Goal: Task Accomplishment & Management: Use online tool/utility

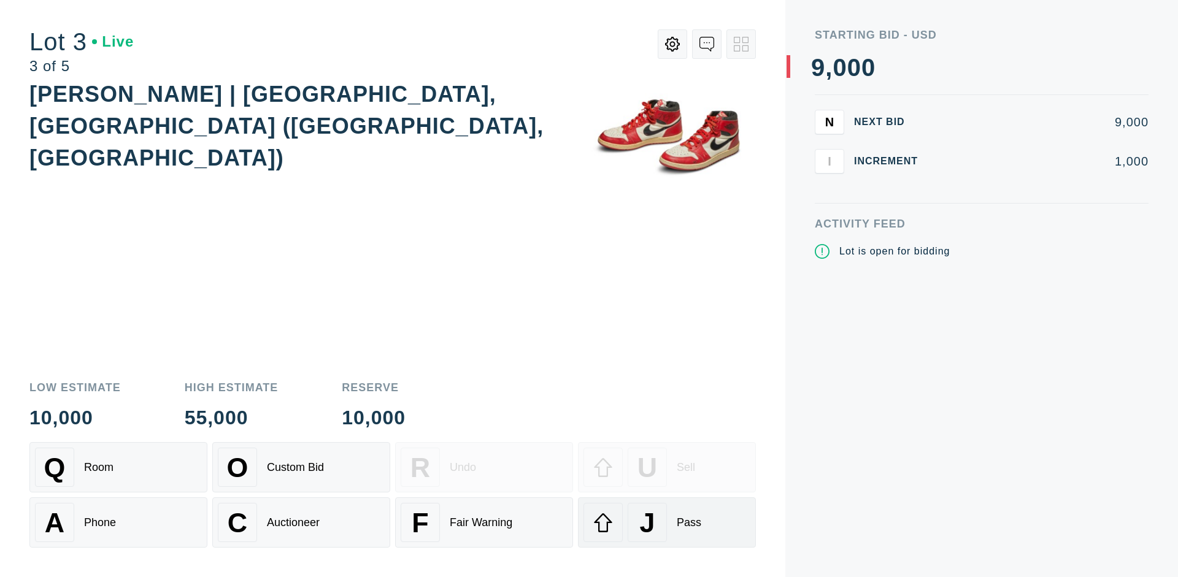
click at [667, 523] on div "J Pass" at bounding box center [667, 522] width 167 height 39
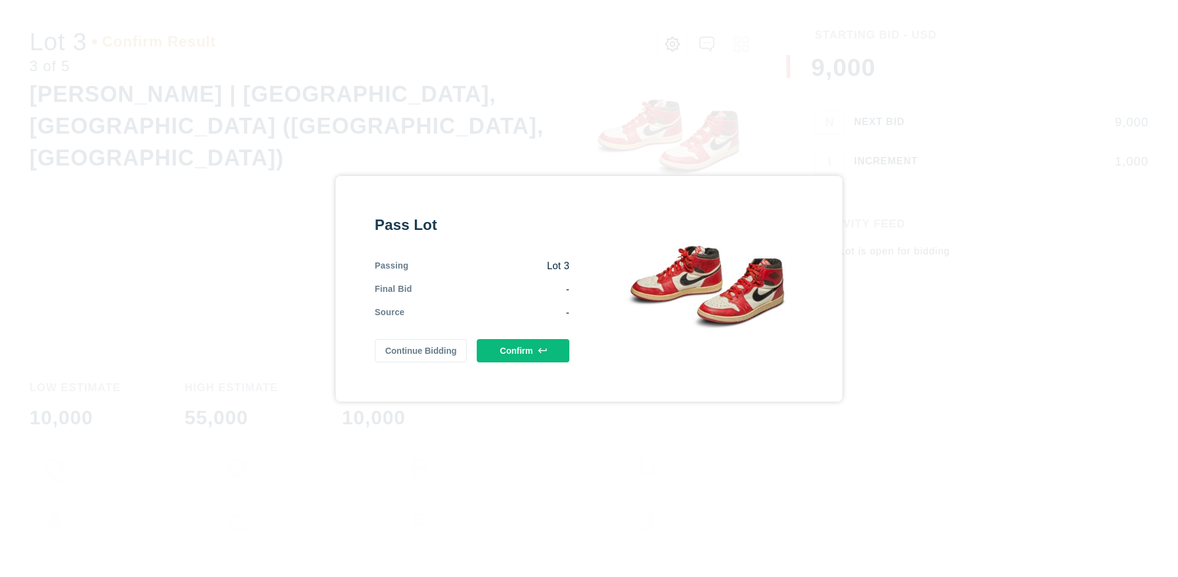
click at [523, 350] on button "Confirm" at bounding box center [523, 350] width 93 height 23
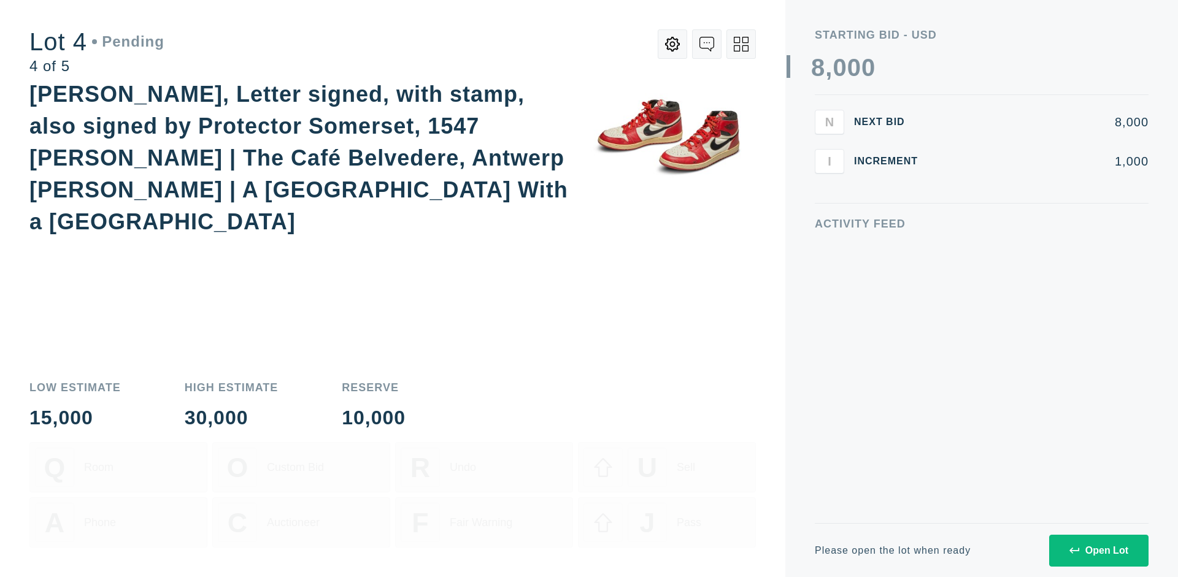
click at [741, 44] on icon at bounding box center [741, 44] width 15 height 15
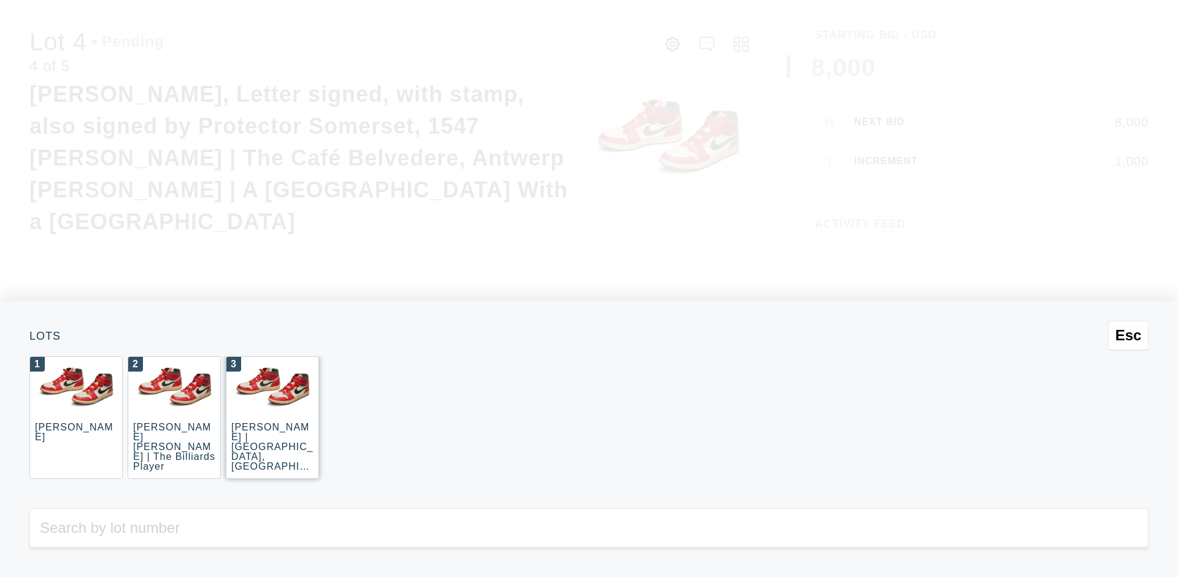
click at [272, 418] on div "3 JOAQUÍN SOROLLA | La Caleta, Málaga (La Caleta Beach, Málaga)" at bounding box center [272, 418] width 93 height 123
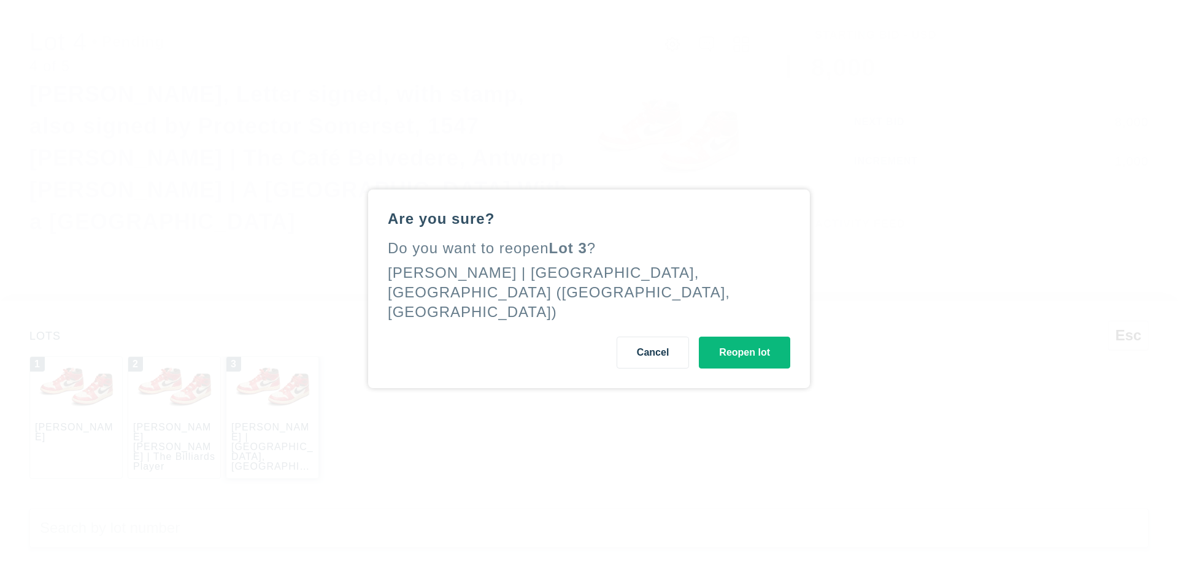
click at [744, 342] on button "Reopen lot" at bounding box center [744, 353] width 91 height 32
